Goal: Complete application form

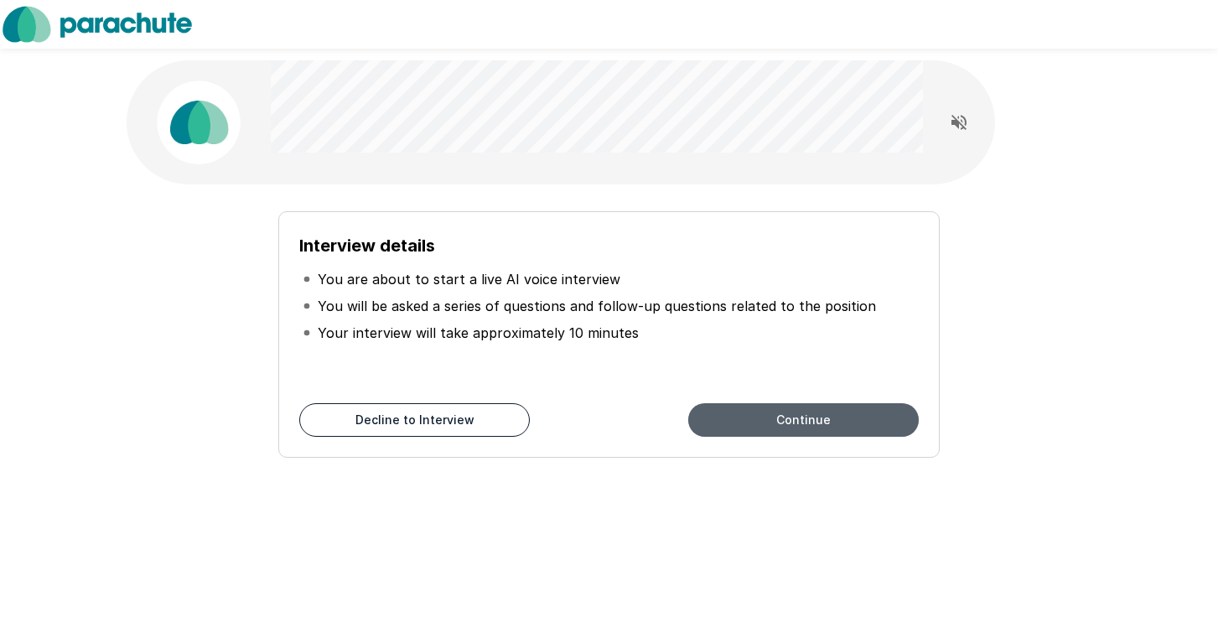
click at [753, 421] on button "Continue" at bounding box center [803, 420] width 231 height 34
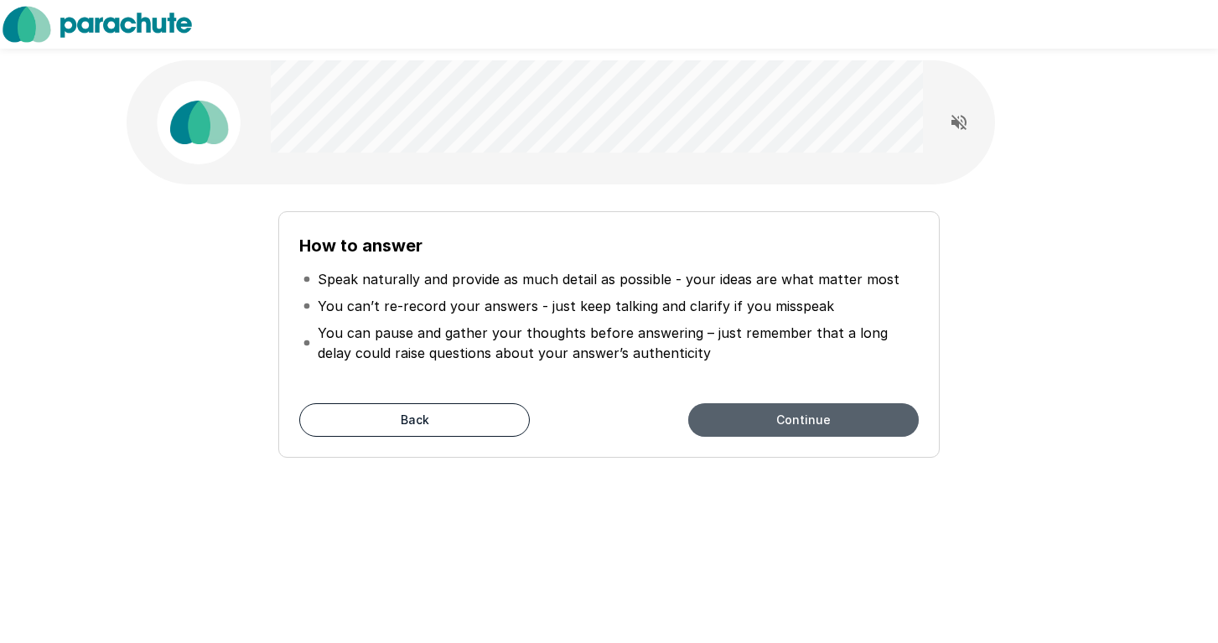
click at [732, 423] on button "Continue" at bounding box center [803, 420] width 231 height 34
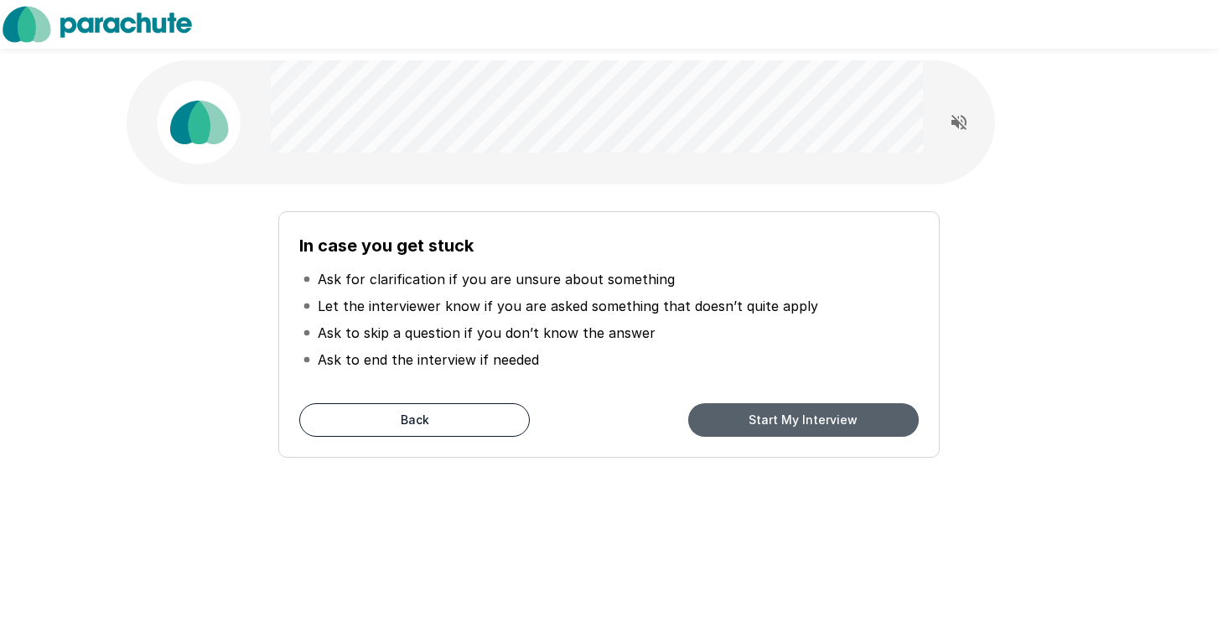
click at [732, 423] on button "Start My Interview" at bounding box center [803, 420] width 231 height 34
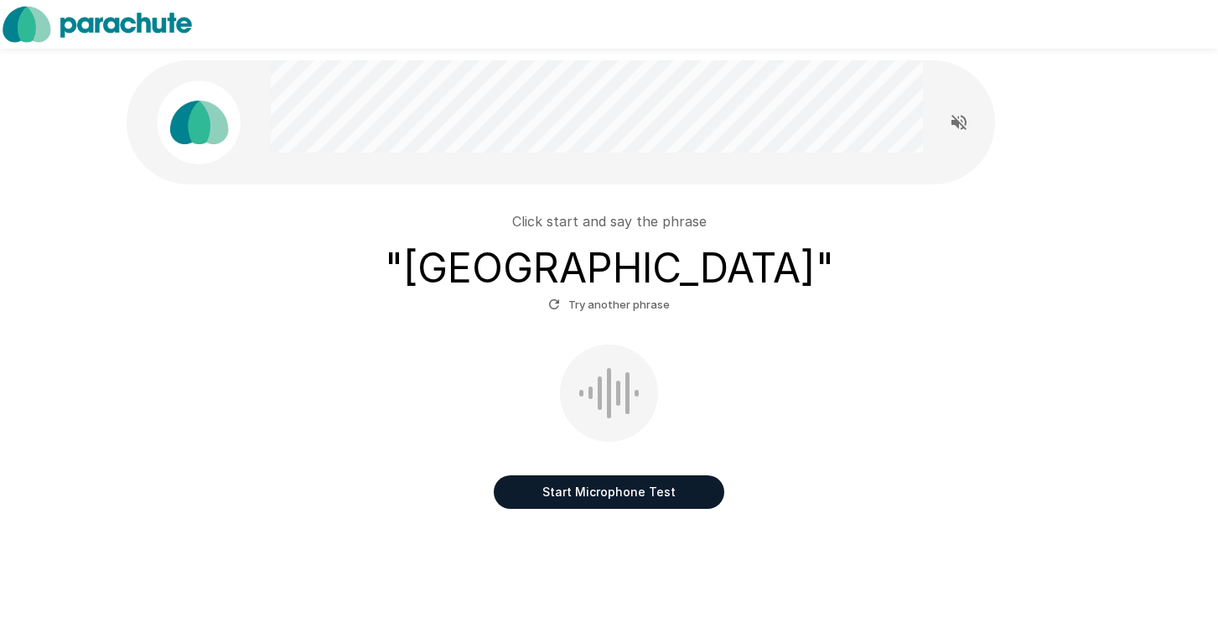
click at [569, 486] on button "Start Microphone Test" at bounding box center [609, 492] width 231 height 34
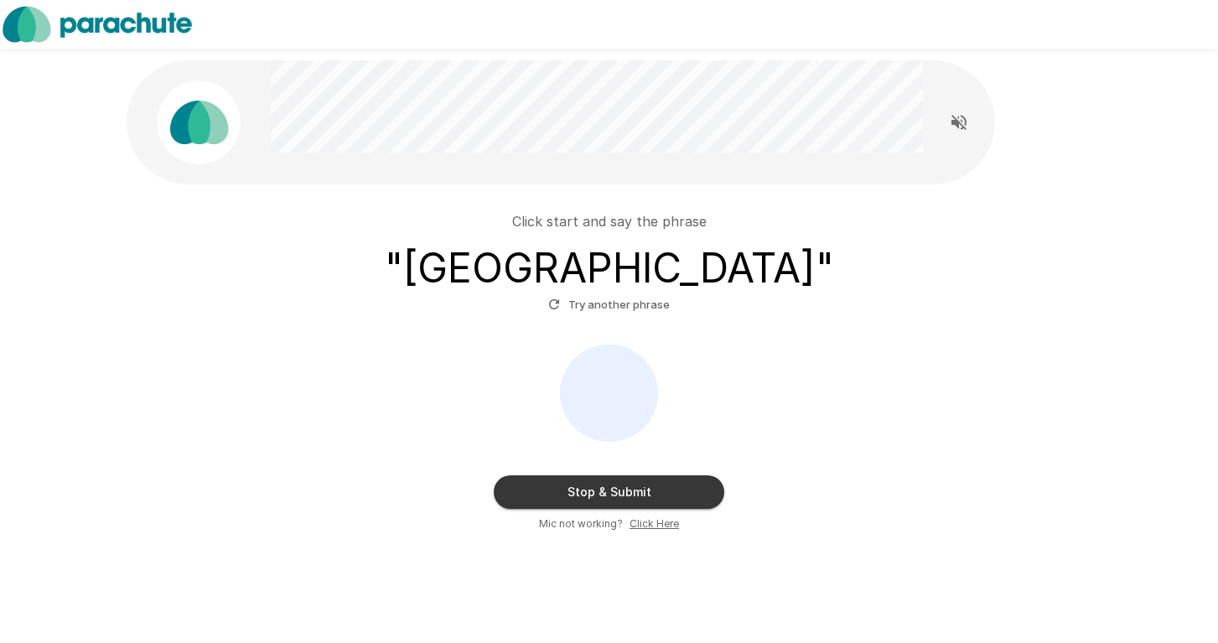
click at [574, 485] on button "Stop & Submit" at bounding box center [609, 492] width 231 height 34
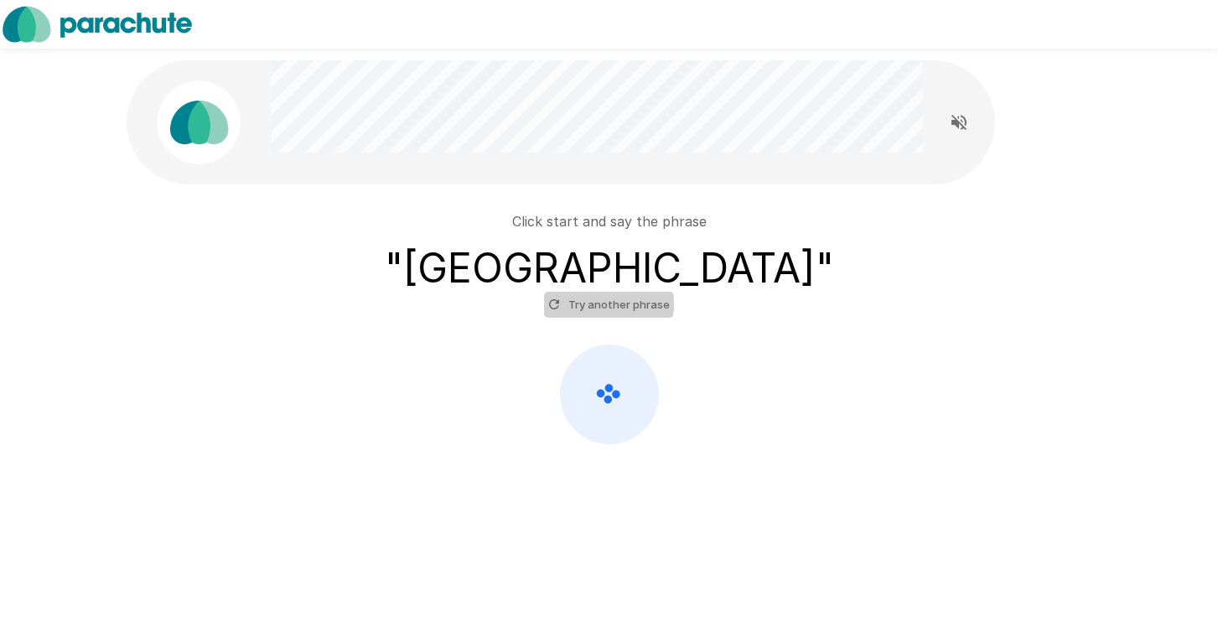
click at [593, 304] on button "Try another phrase" at bounding box center [609, 305] width 130 height 26
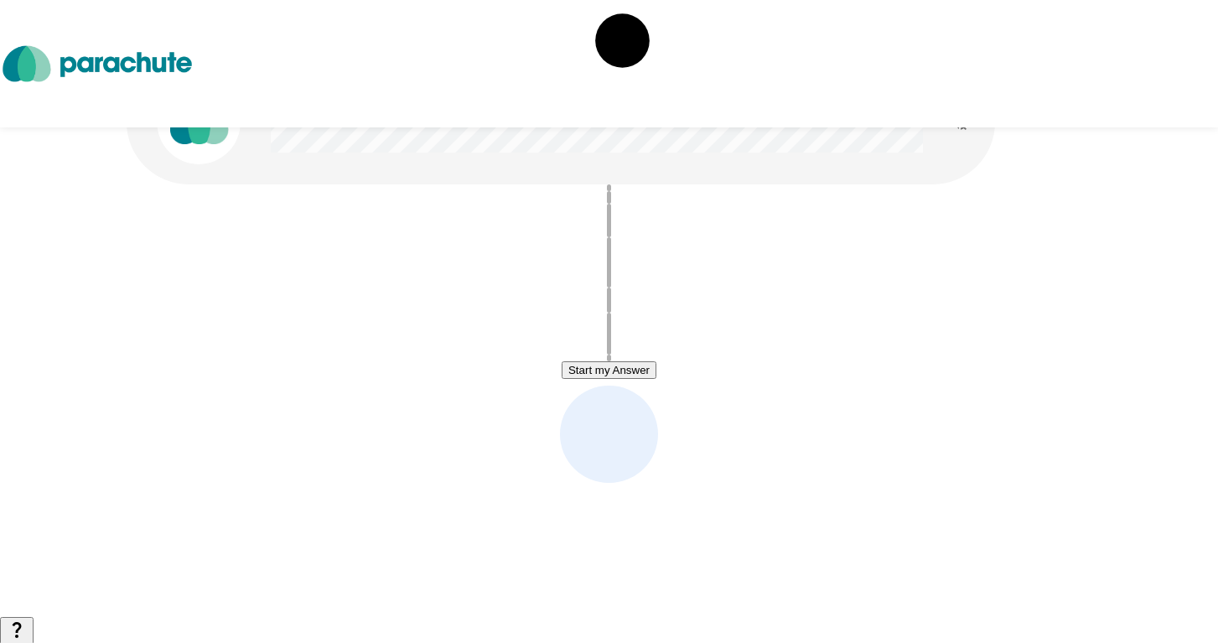
click at [641, 371] on button "Start my Answer" at bounding box center [609, 370] width 95 height 18
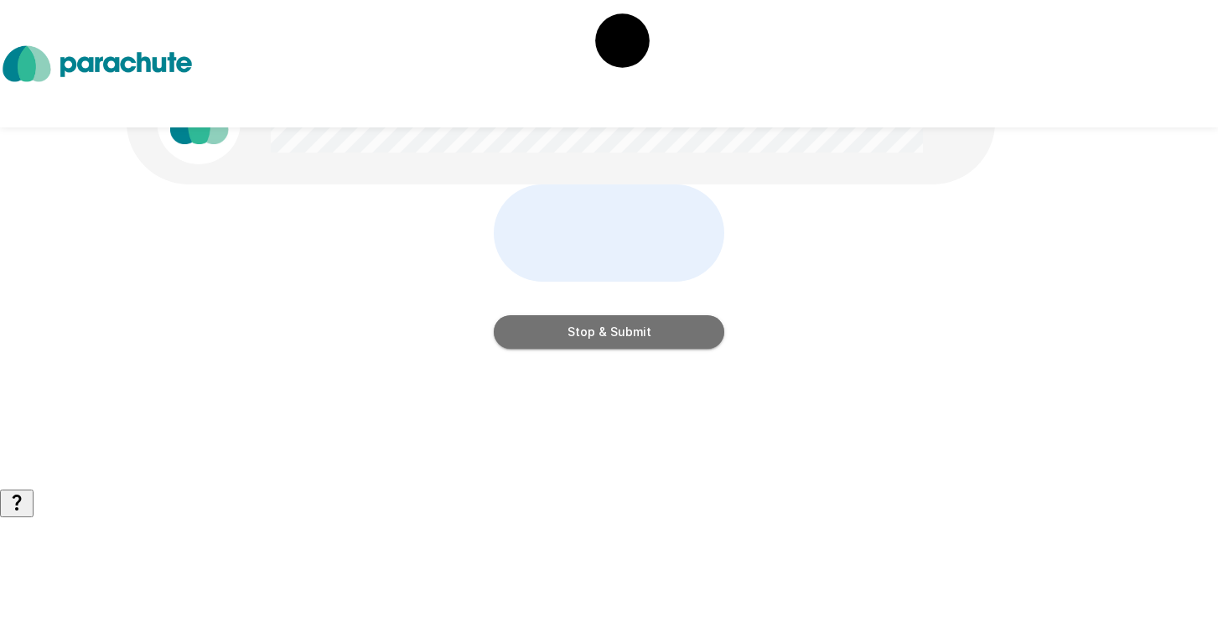
click at [641, 349] on button "Stop & Submit" at bounding box center [609, 332] width 231 height 34
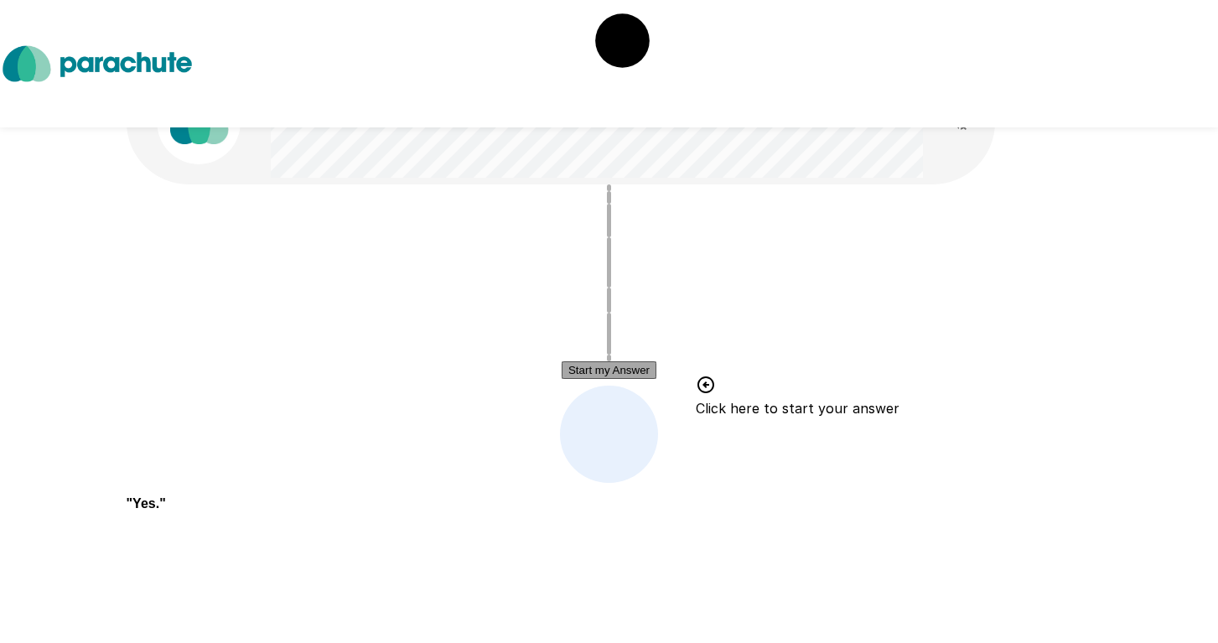
click at [641, 379] on button "Start my Answer" at bounding box center [609, 370] width 95 height 18
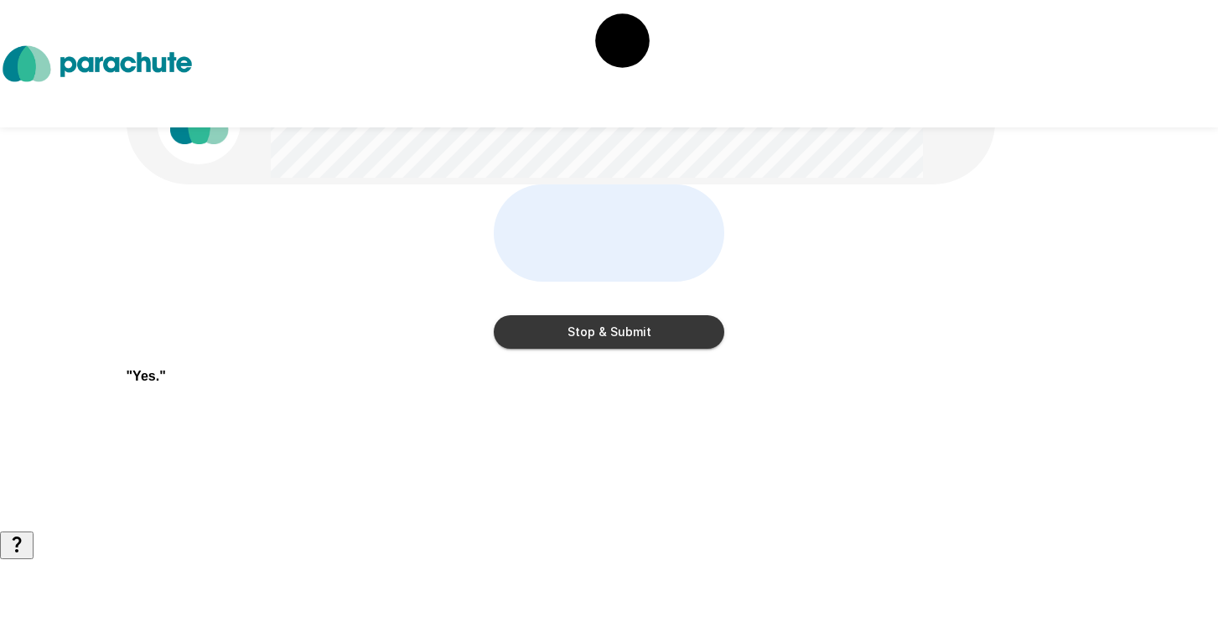
click at [641, 349] on button "Stop & Submit" at bounding box center [609, 332] width 231 height 34
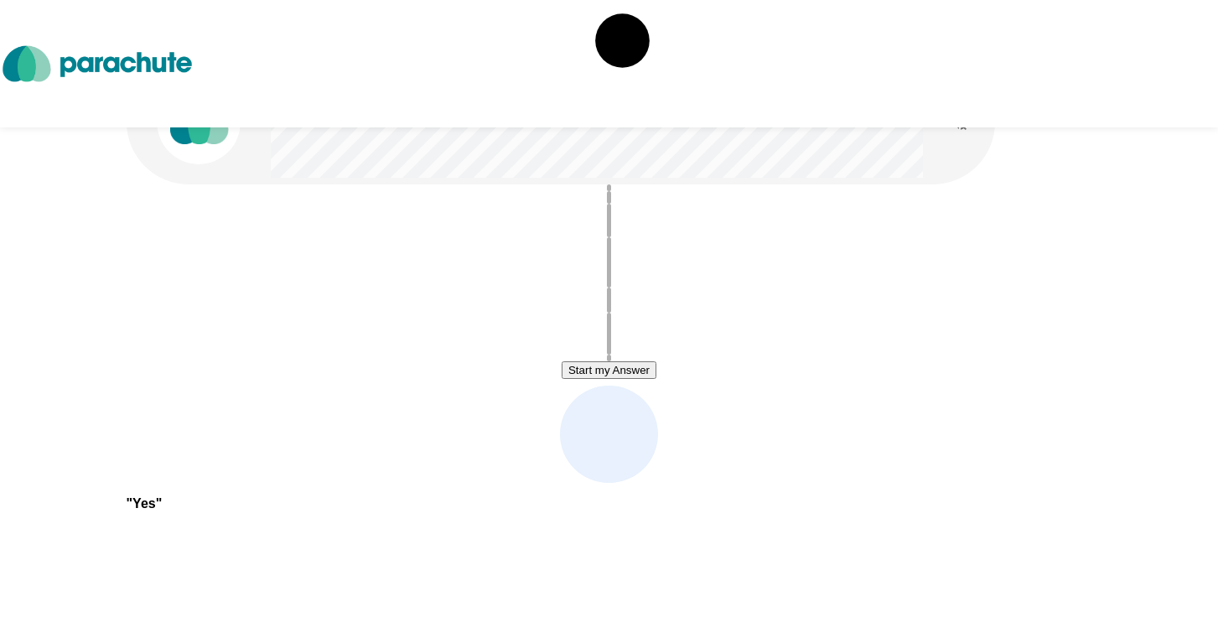
click at [641, 379] on button "Start my Answer" at bounding box center [609, 370] width 95 height 18
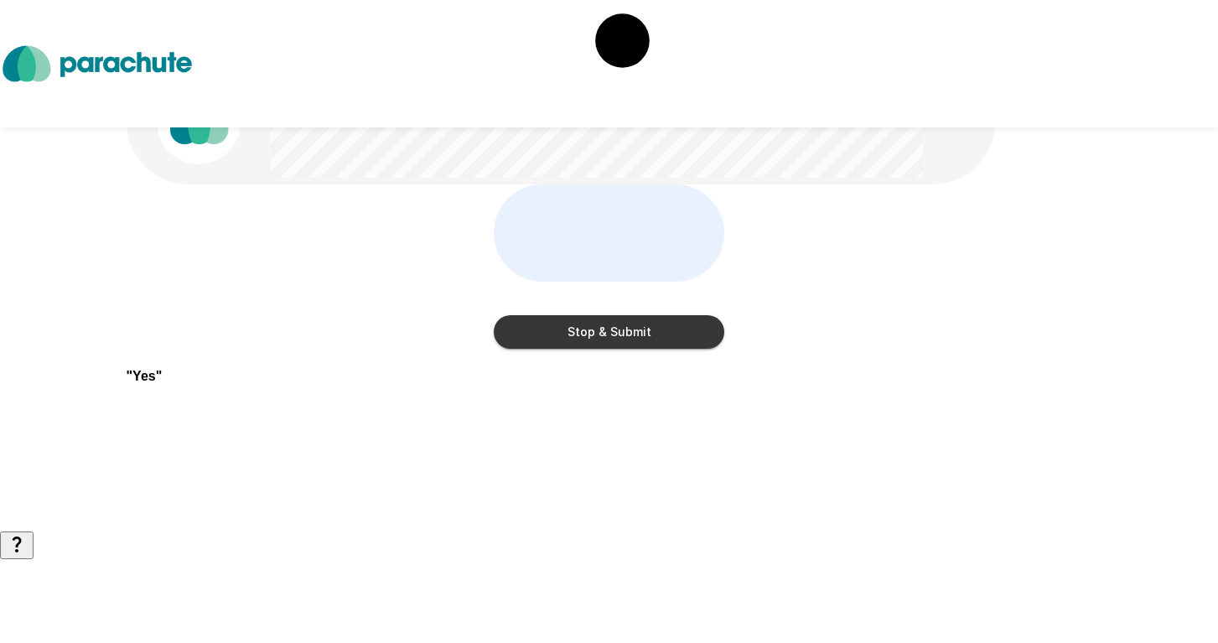
click at [641, 349] on button "Stop & Submit" at bounding box center [609, 332] width 231 height 34
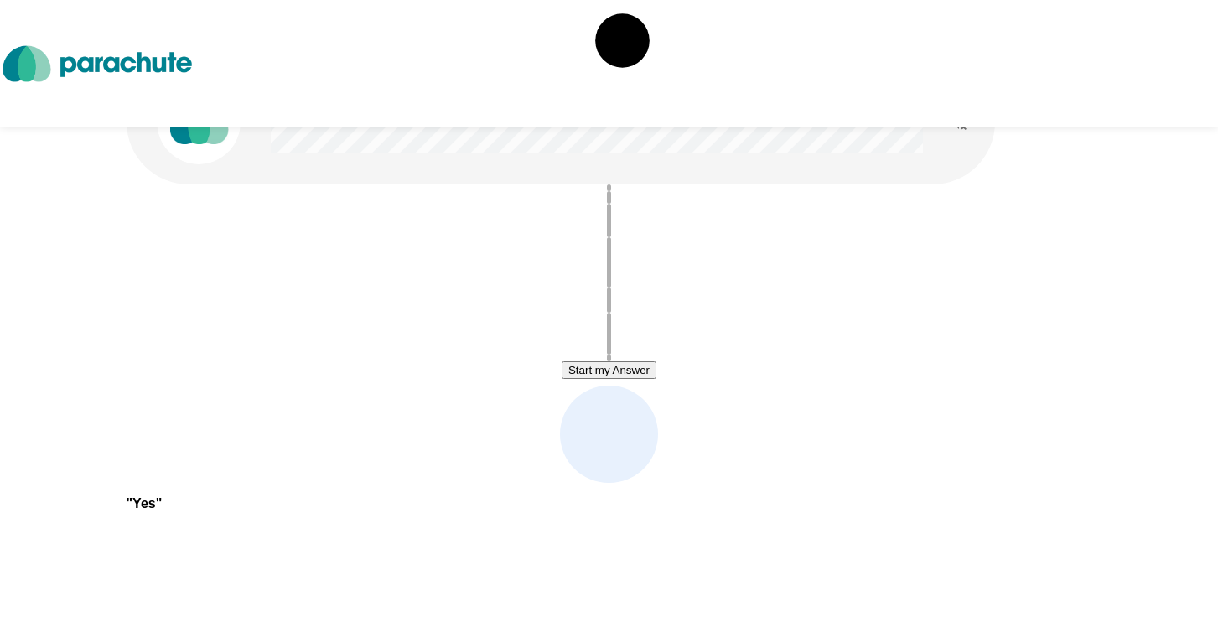
click at [641, 379] on button "Start my Answer" at bounding box center [609, 370] width 95 height 18
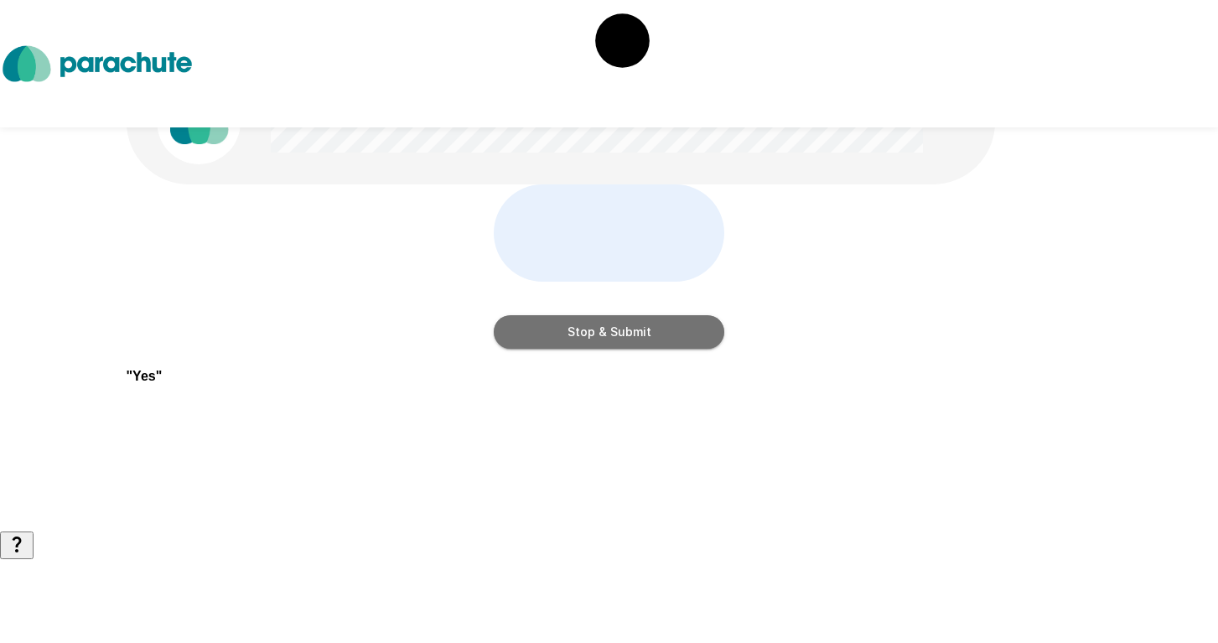
click at [641, 349] on button "Stop & Submit" at bounding box center [609, 332] width 231 height 34
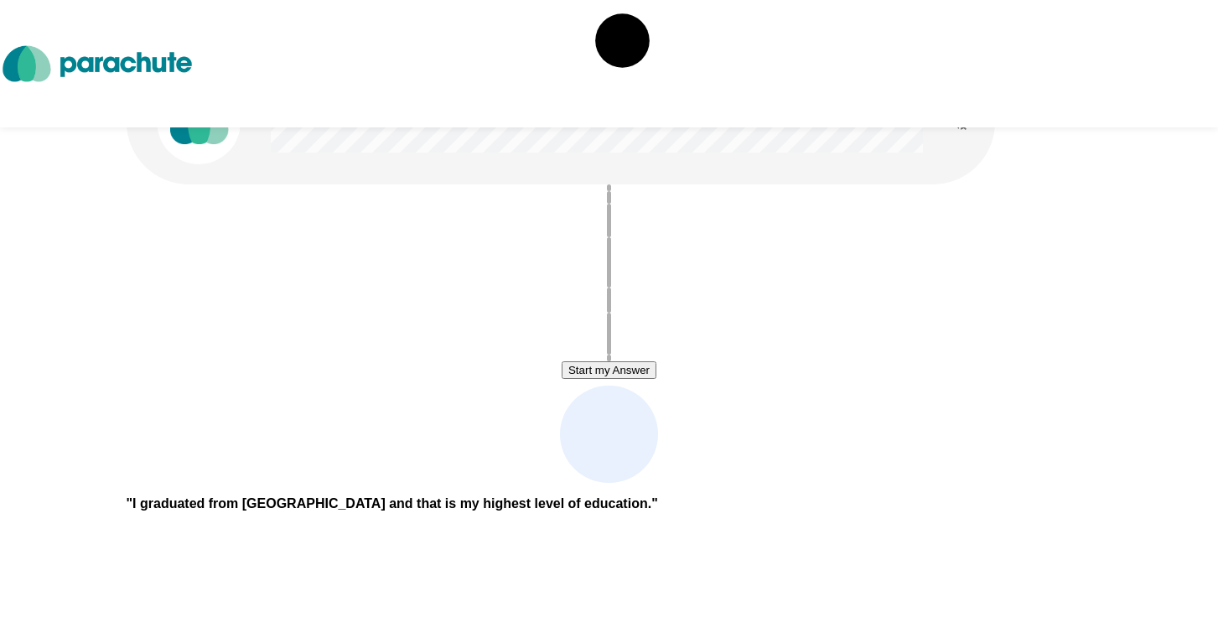
click at [641, 379] on button "Start my Answer" at bounding box center [609, 370] width 95 height 18
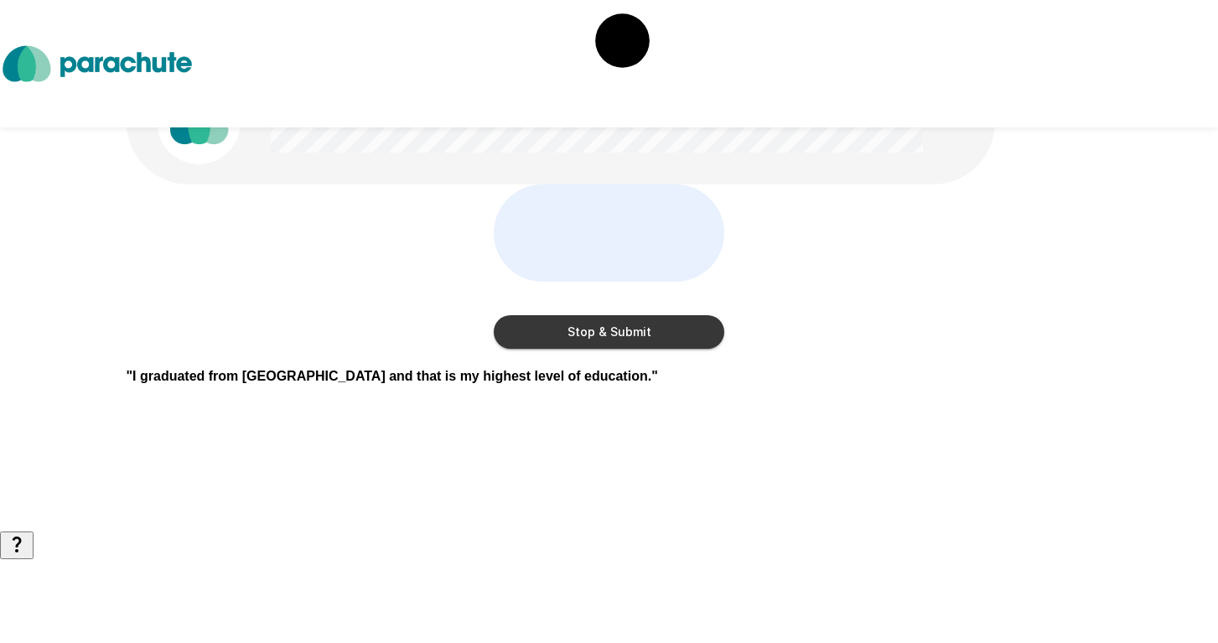
click at [641, 349] on button "Stop & Submit" at bounding box center [609, 332] width 231 height 34
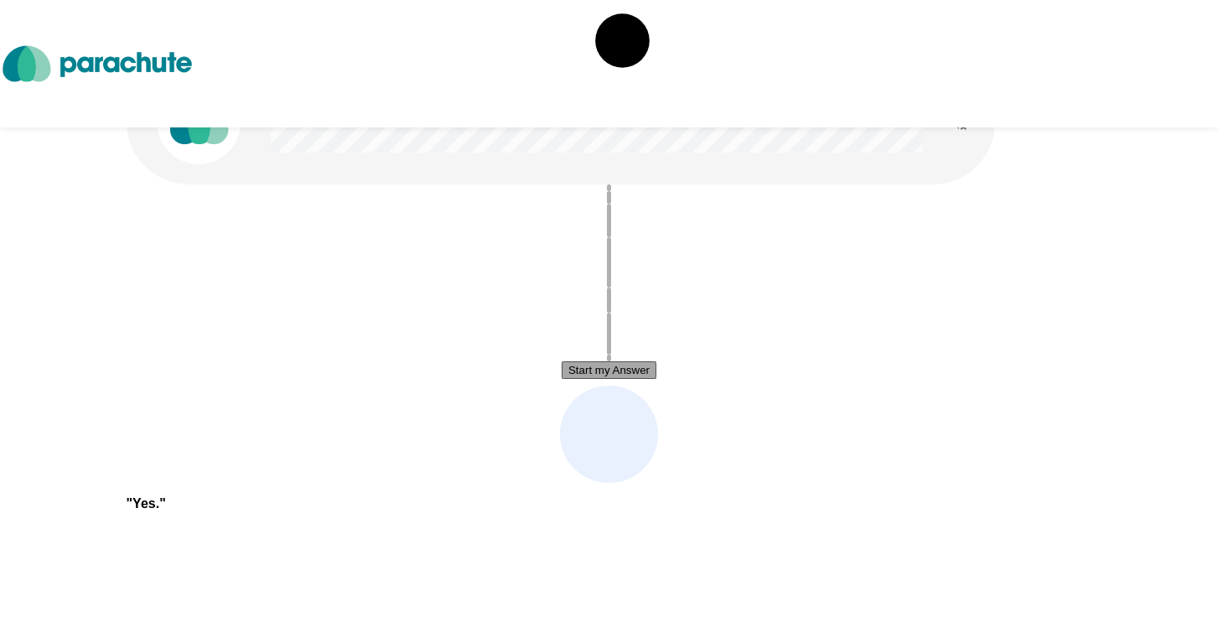
click at [642, 379] on button "Start my Answer" at bounding box center [609, 370] width 95 height 18
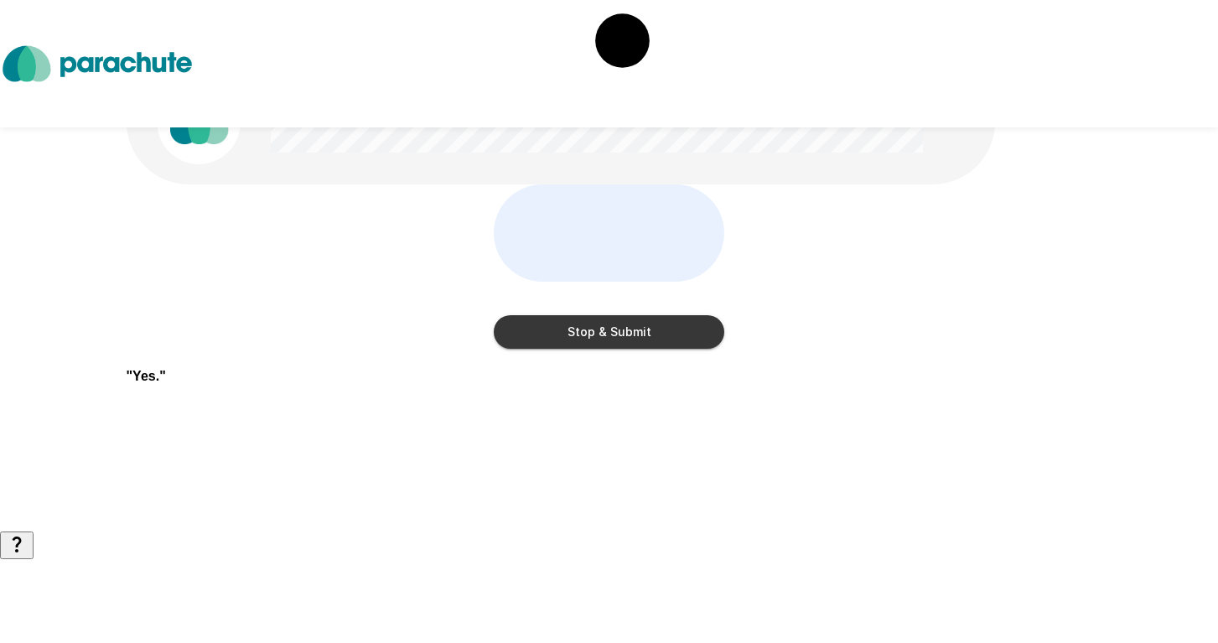
click at [644, 349] on button "Stop & Submit" at bounding box center [609, 332] width 231 height 34
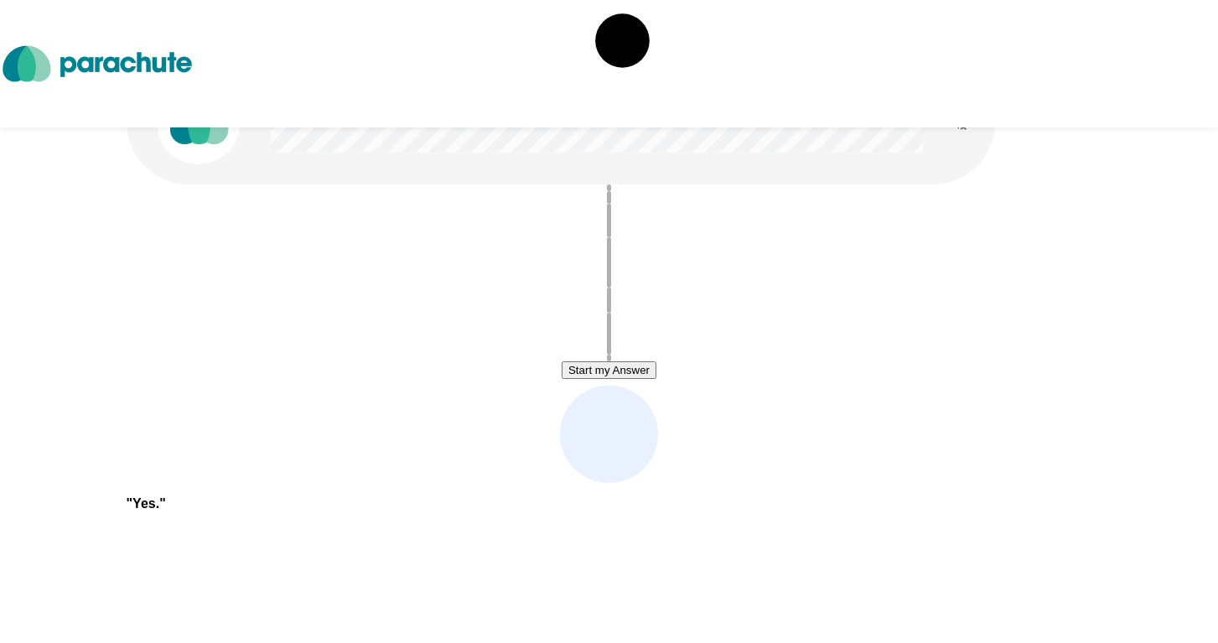
click at [644, 379] on button "Start my Answer" at bounding box center [609, 370] width 95 height 18
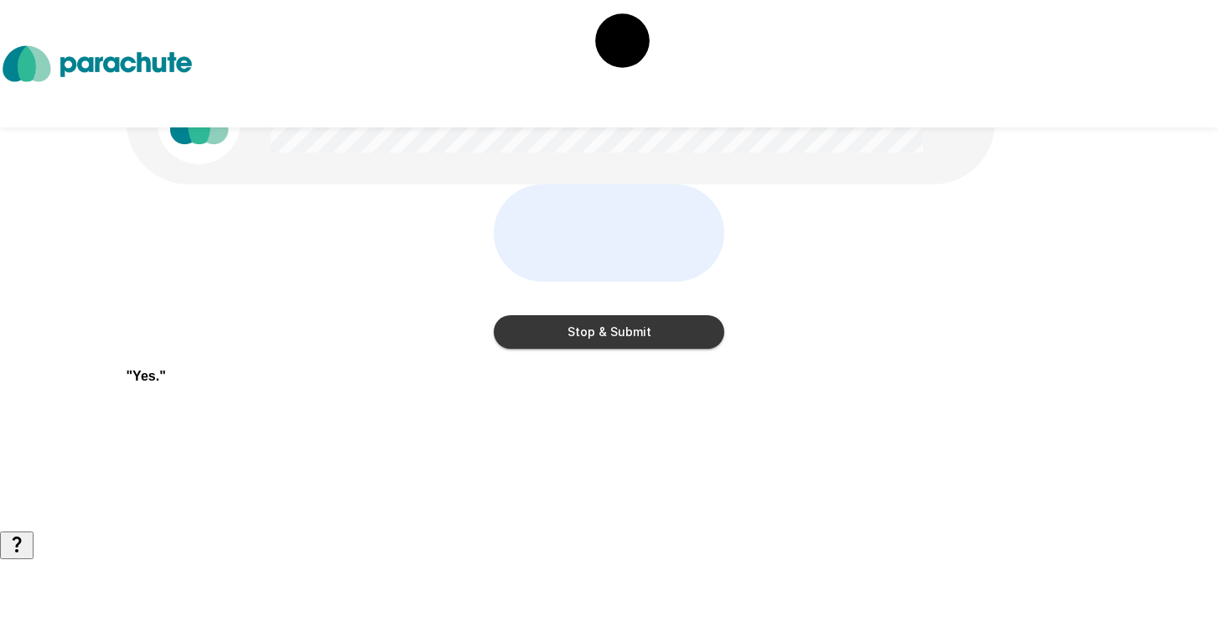
click at [644, 349] on button "Stop & Submit" at bounding box center [609, 332] width 231 height 34
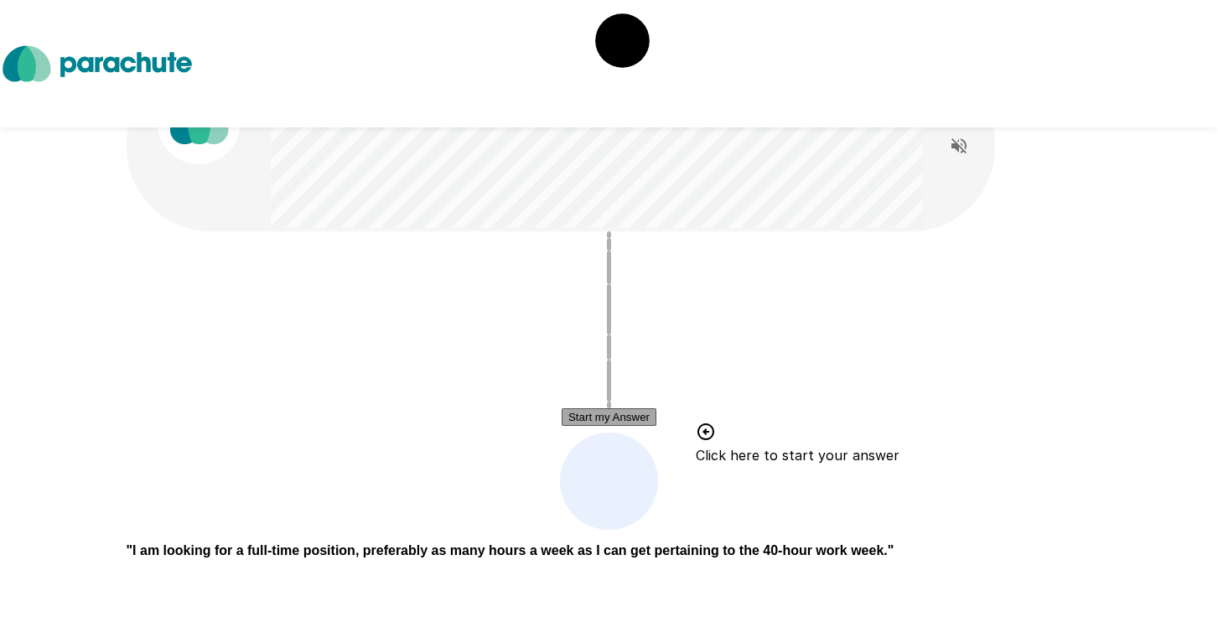
click at [654, 414] on button "Start my Answer" at bounding box center [609, 417] width 95 height 18
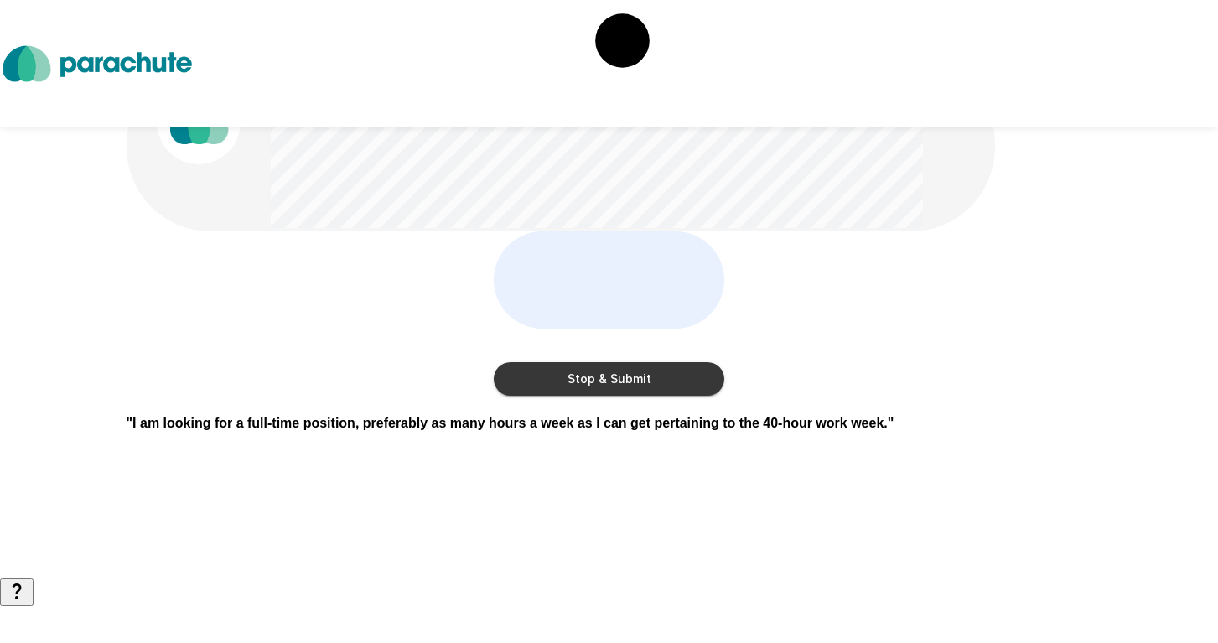
click at [654, 396] on button "Stop & Submit" at bounding box center [609, 379] width 231 height 34
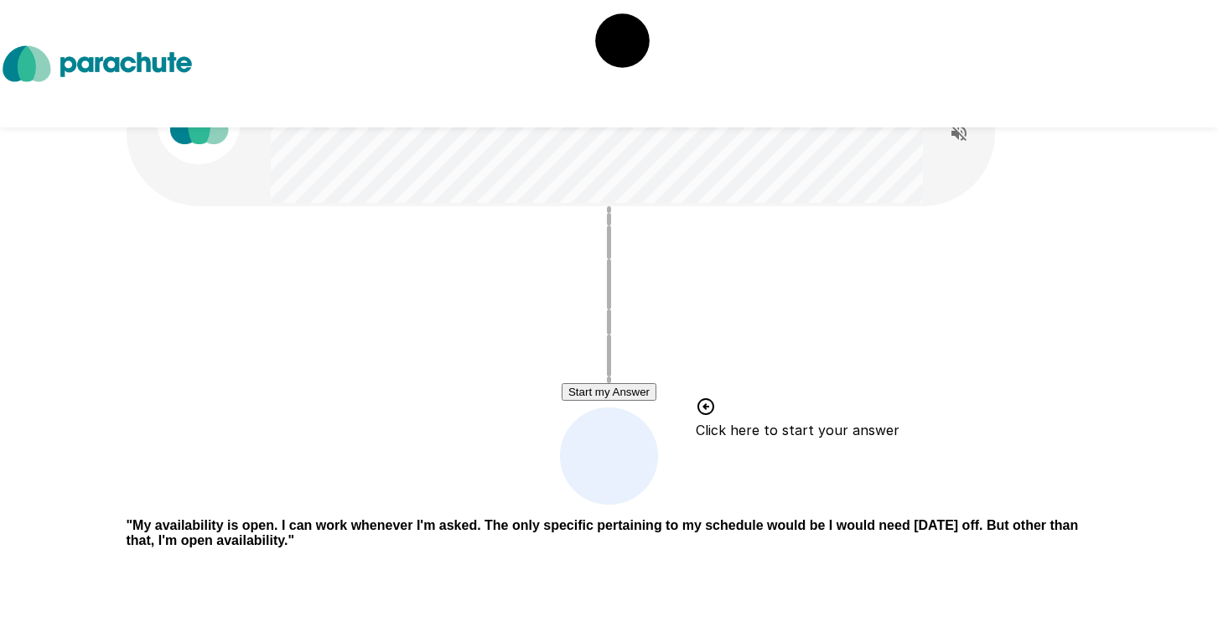
click at [657, 392] on button "Start my Answer" at bounding box center [609, 392] width 95 height 18
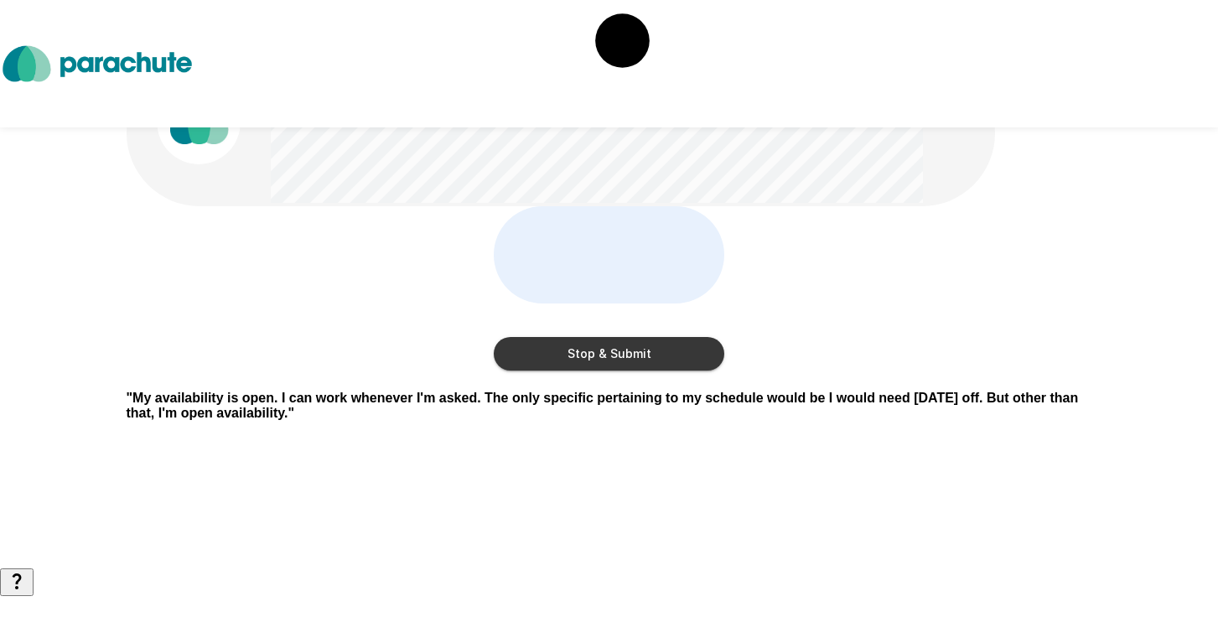
click at [669, 371] on button "Stop & Submit" at bounding box center [609, 354] width 231 height 34
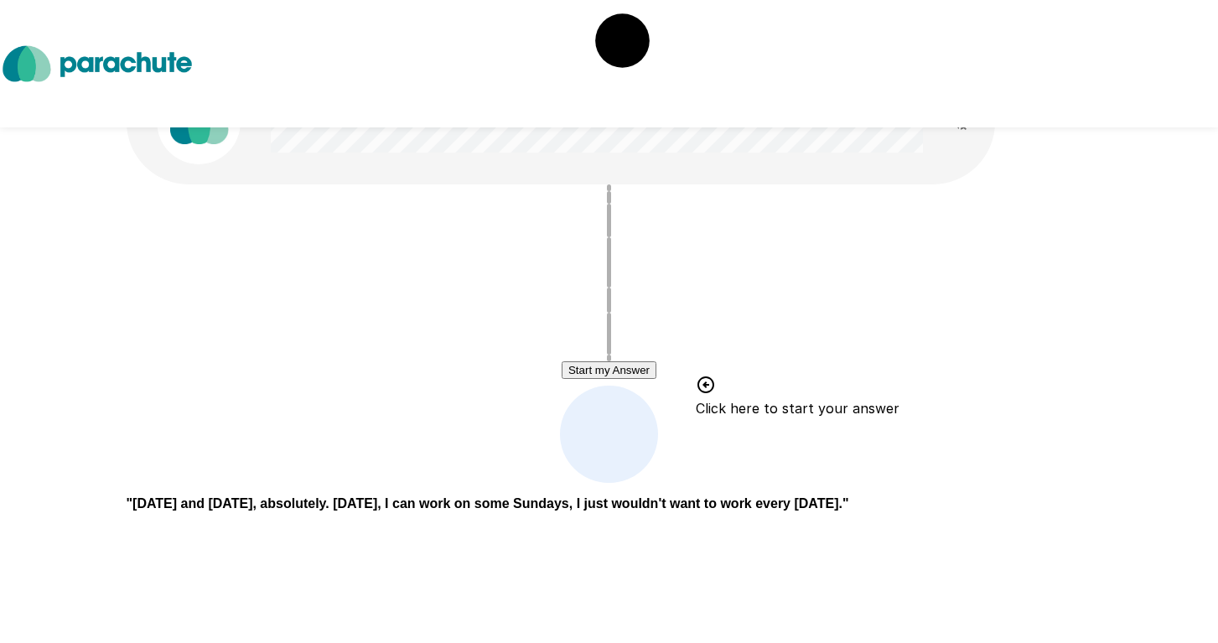
click at [657, 366] on button "Start my Answer" at bounding box center [609, 370] width 95 height 18
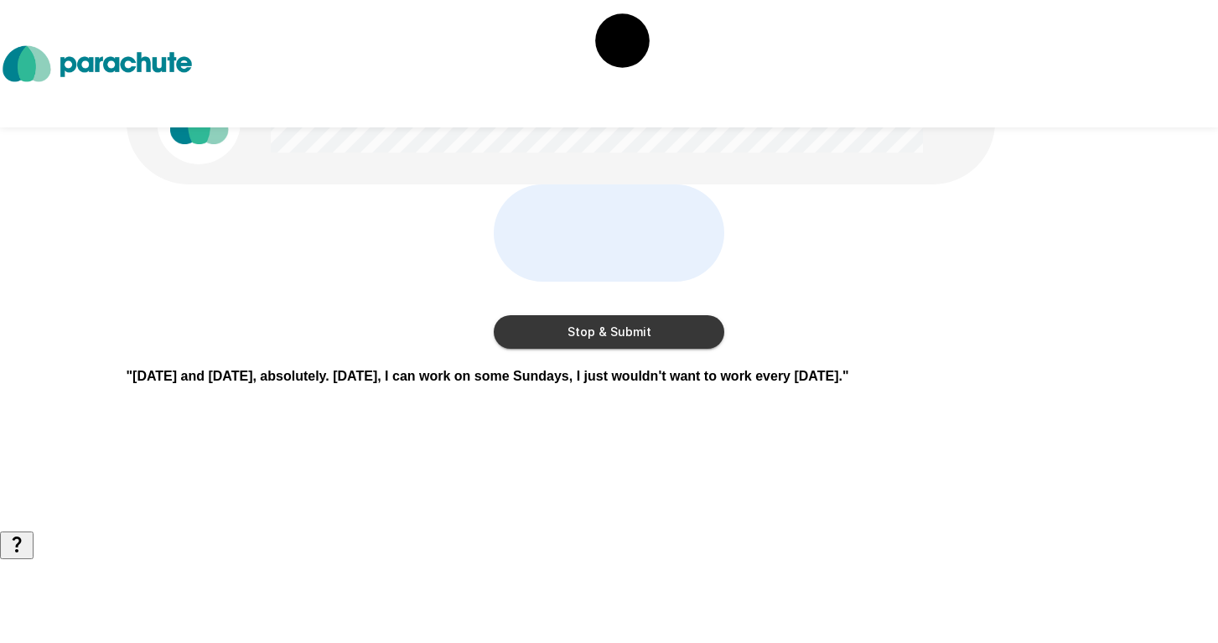
click at [682, 349] on button "Stop & Submit" at bounding box center [609, 332] width 231 height 34
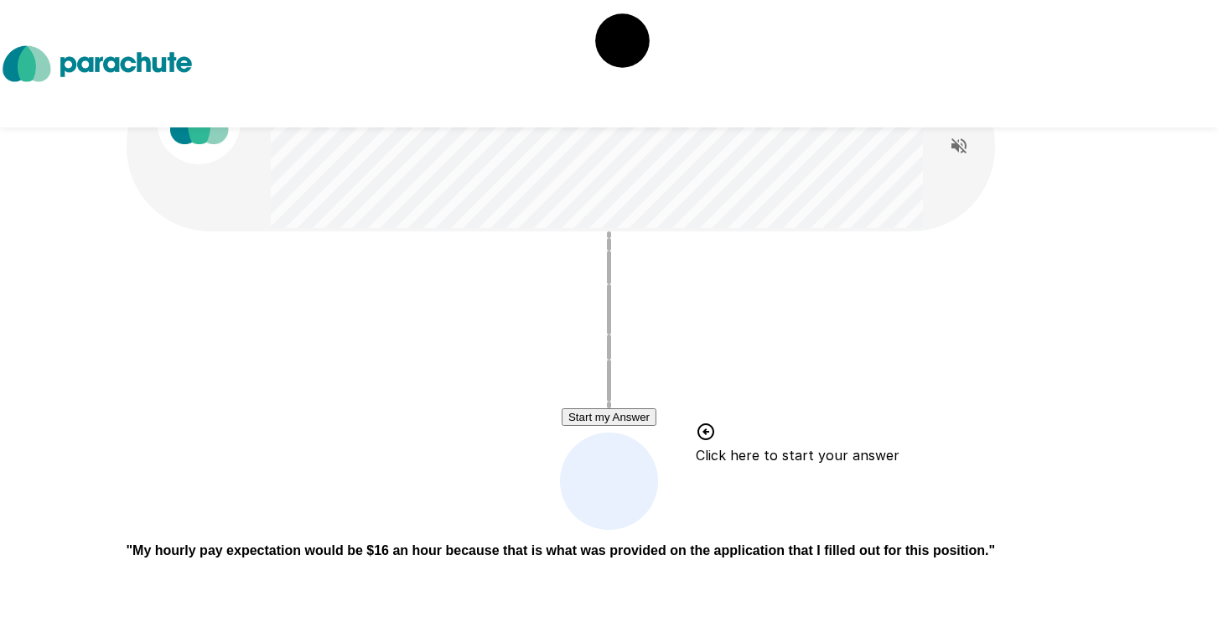
click at [657, 422] on button "Start my Answer" at bounding box center [609, 417] width 95 height 18
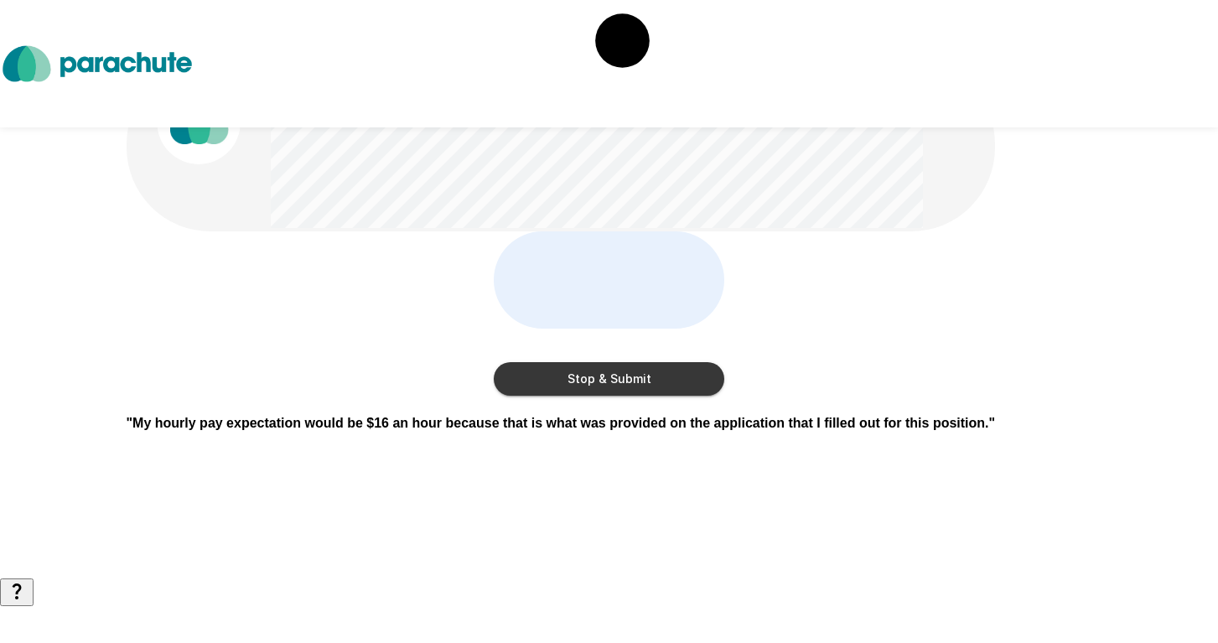
click at [673, 396] on button "Stop & Submit" at bounding box center [609, 379] width 231 height 34
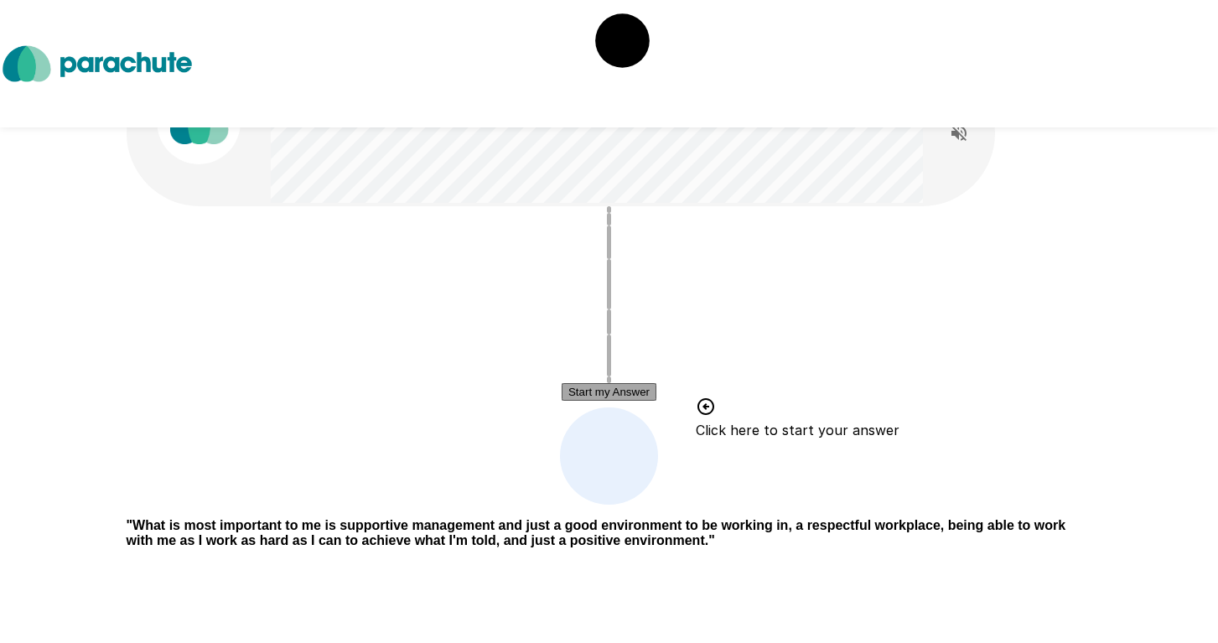
click at [657, 392] on button "Start my Answer" at bounding box center [609, 392] width 95 height 18
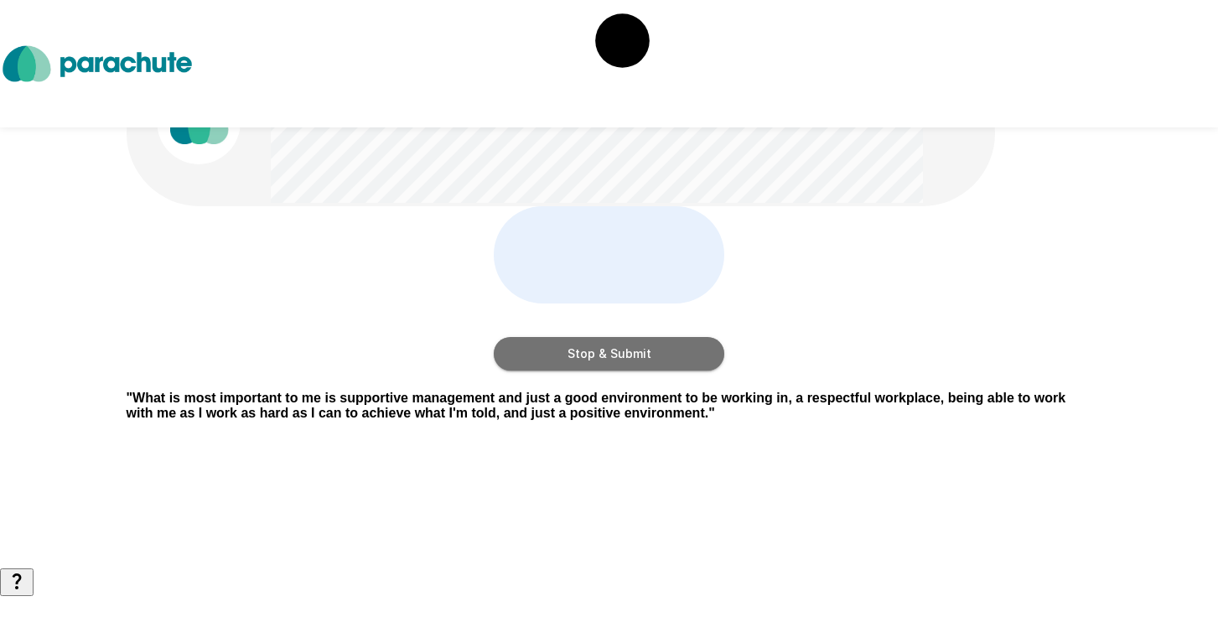
click at [666, 371] on button "Stop & Submit" at bounding box center [609, 354] width 231 height 34
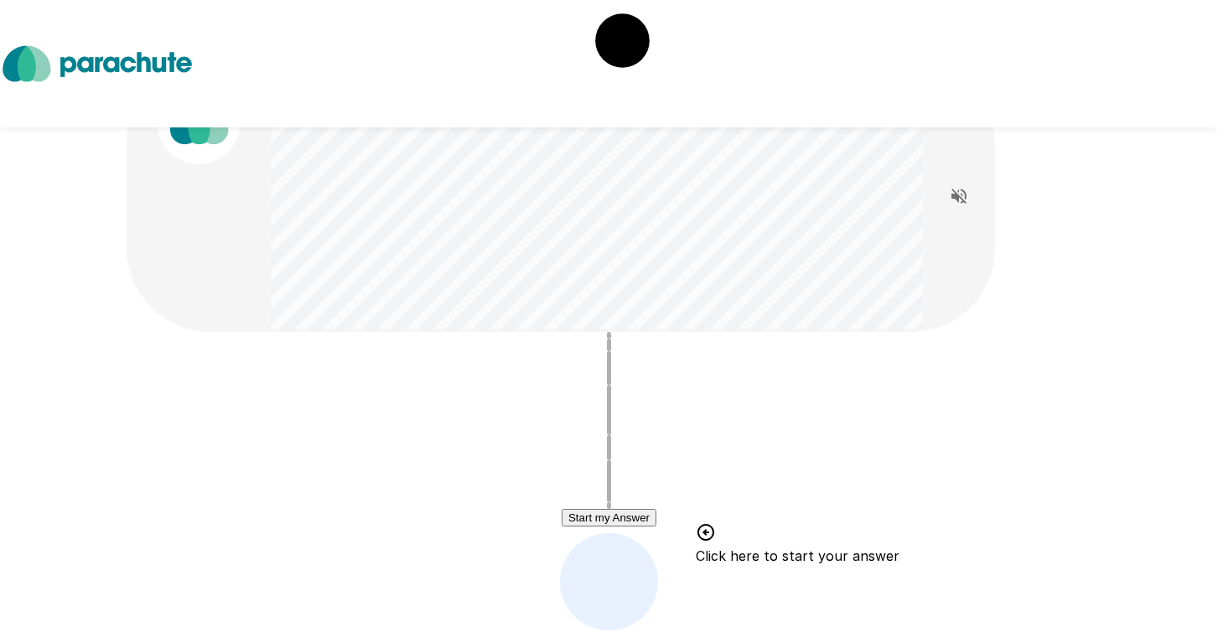
click at [602, 527] on button "Start my Answer" at bounding box center [609, 518] width 95 height 18
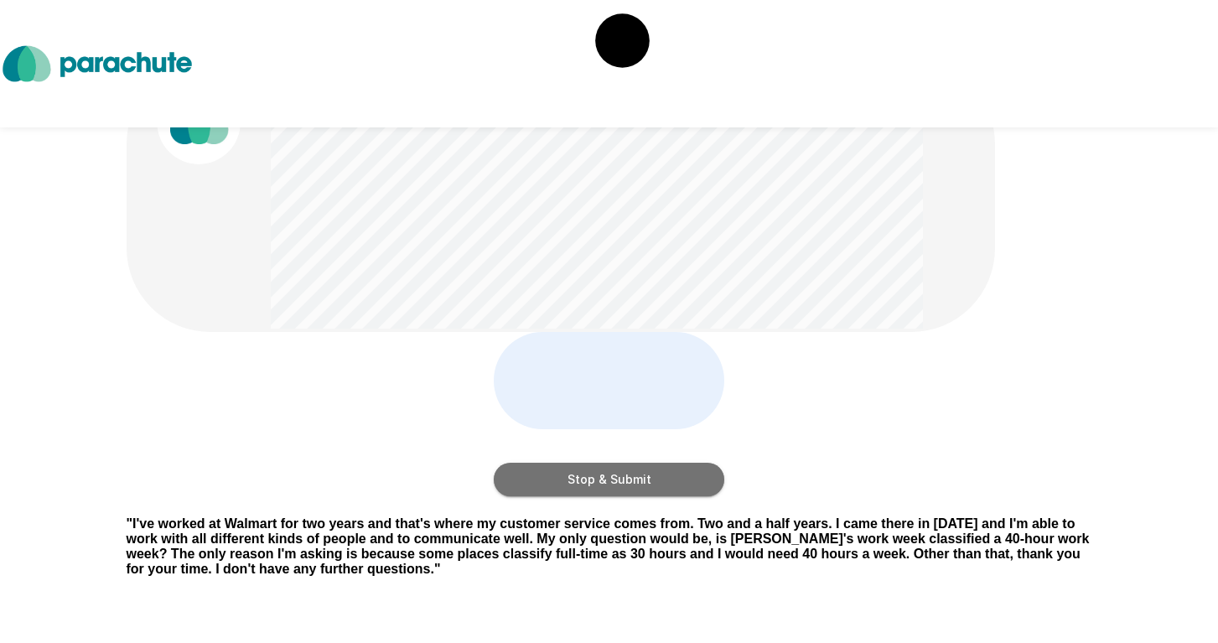
click at [602, 496] on button "Stop & Submit" at bounding box center [609, 480] width 231 height 34
